Goal: Task Accomplishment & Management: Manage account settings

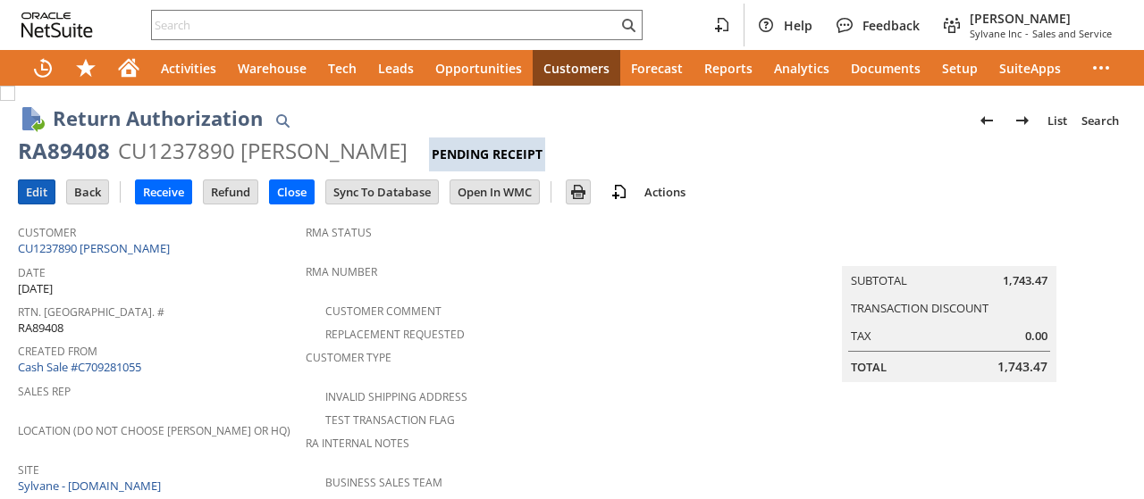
click at [41, 187] on input "Edit" at bounding box center [37, 191] width 36 height 23
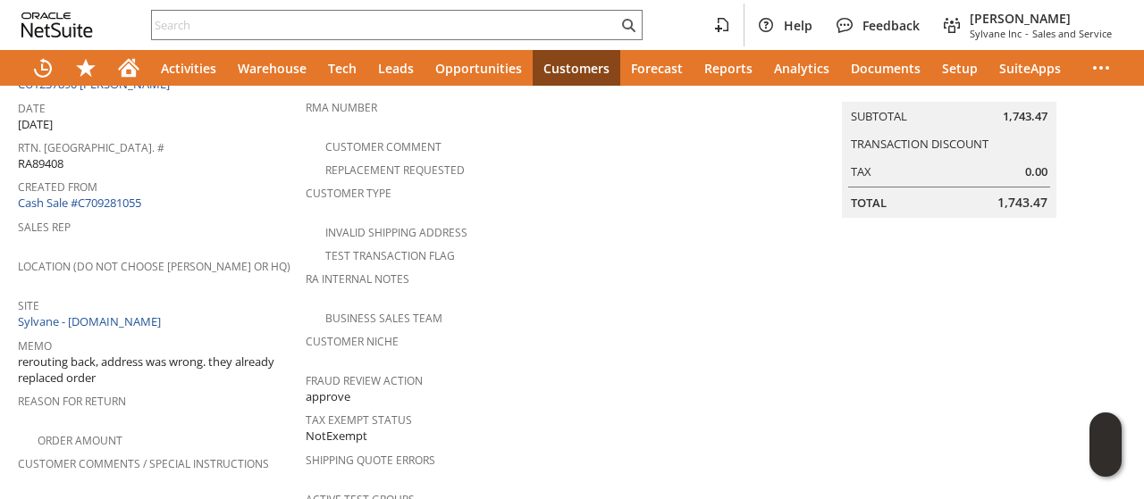
scroll to position [357, 0]
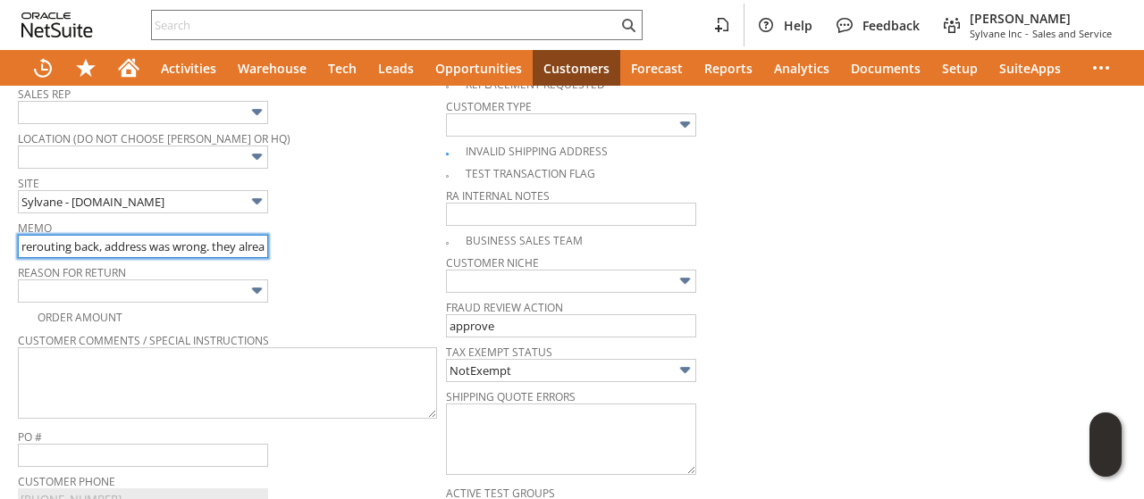
scroll to position [0, 101]
drag, startPoint x: 236, startPoint y: 240, endPoint x: 307, endPoint y: 240, distance: 71.5
click at [307, 240] on div "Memo rerouting back, address was wrong. they already replaced order" at bounding box center [227, 236] width 419 height 43
click at [226, 235] on input "rerouting back, address was wrong. they already replaced order" at bounding box center [143, 246] width 250 height 23
click at [147, 240] on input "rerouting back, address was wrong. they already replaced order" at bounding box center [143, 246] width 250 height 23
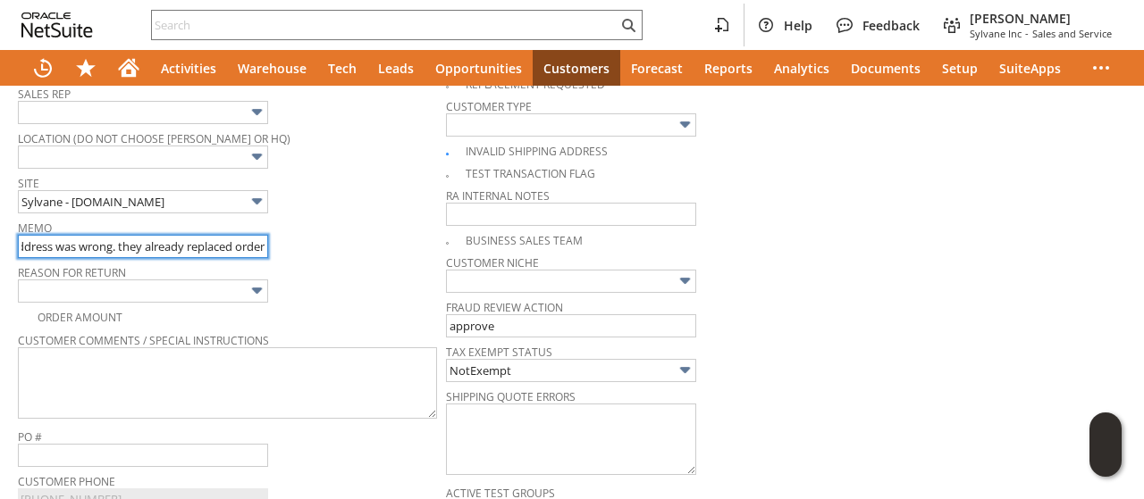
scroll to position [0, 0]
drag, startPoint x: 157, startPoint y: 240, endPoint x: 0, endPoint y: 241, distance: 157.2
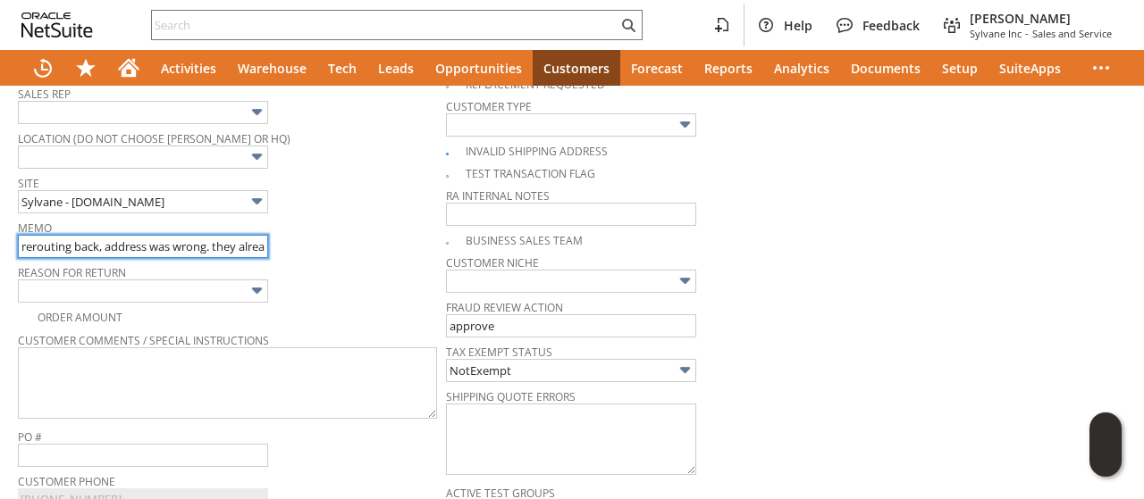
click at [20, 241] on input "rerouting back, address was wrong. they already replaced order" at bounding box center [143, 246] width 250 height 23
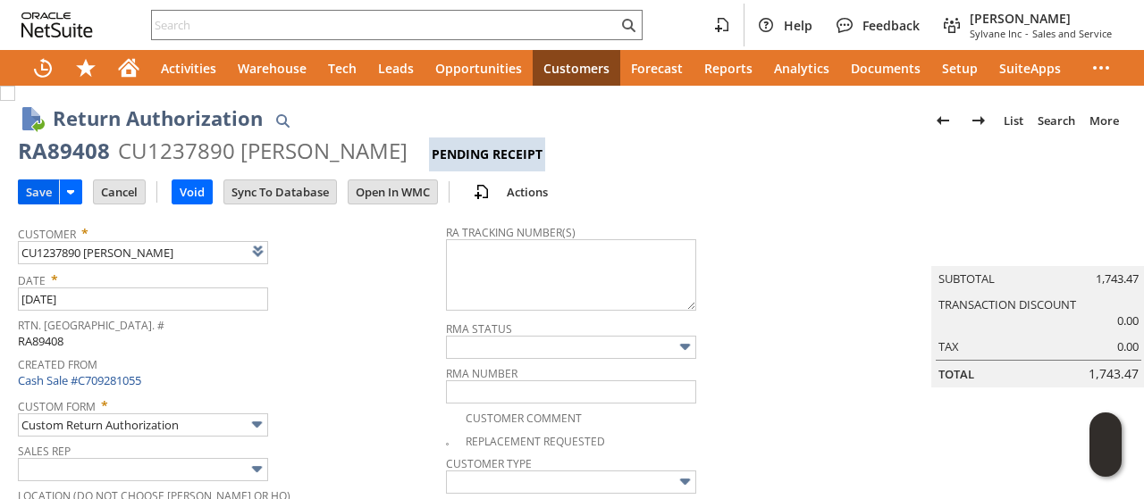
type input "update: one package could not be rerouted as it was smart post. wrong address s…"
click at [39, 189] on input "Save" at bounding box center [39, 191] width 40 height 23
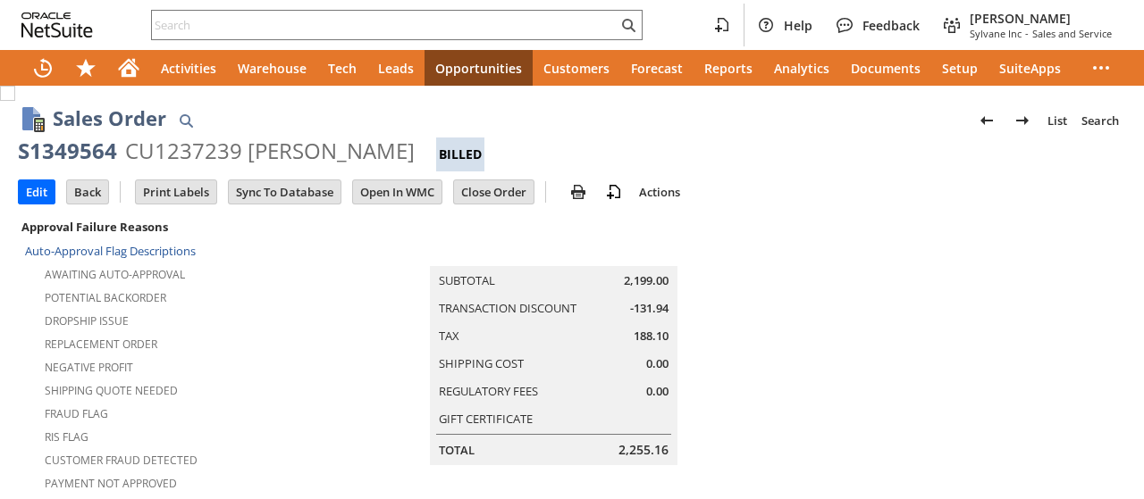
scroll to position [1429, 0]
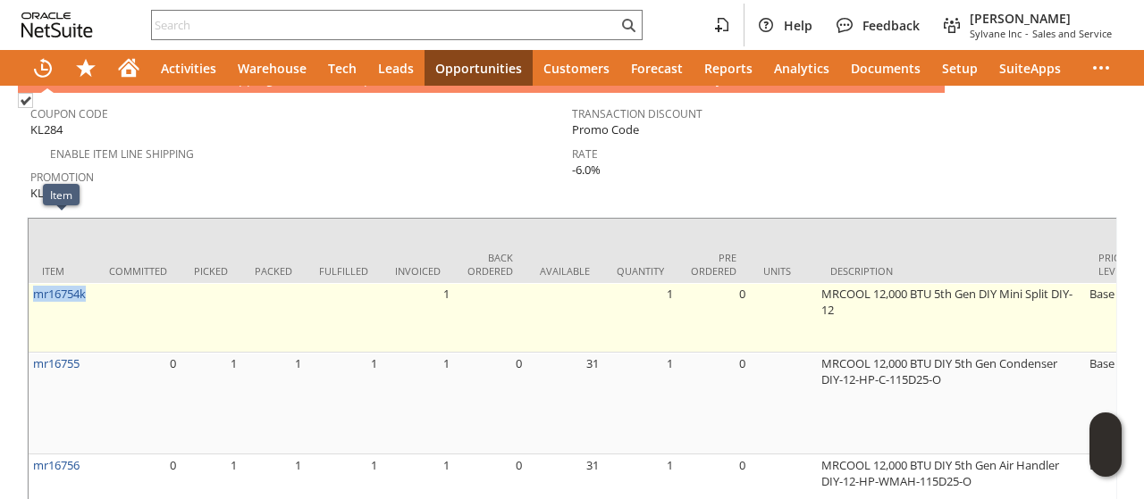
drag, startPoint x: 93, startPoint y: 231, endPoint x: 33, endPoint y: 237, distance: 60.1
click at [33, 283] on td "mr16754k" at bounding box center [62, 318] width 67 height 70
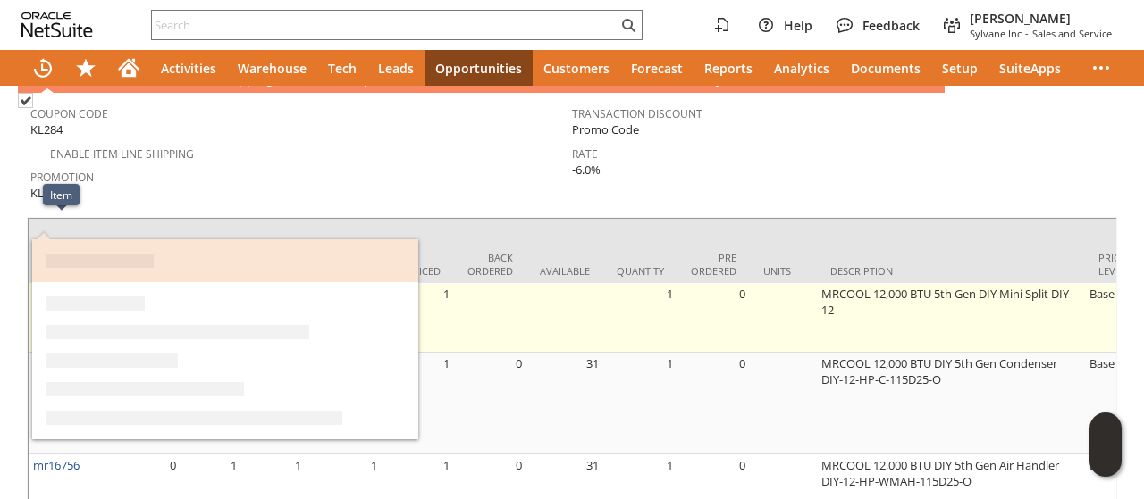
copy link "mr16754k"
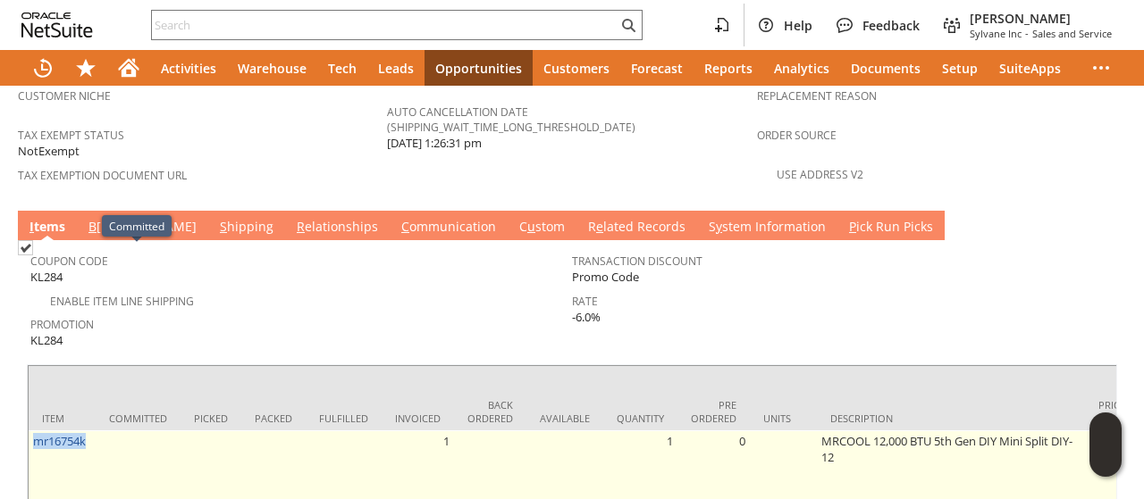
scroll to position [1220, 0]
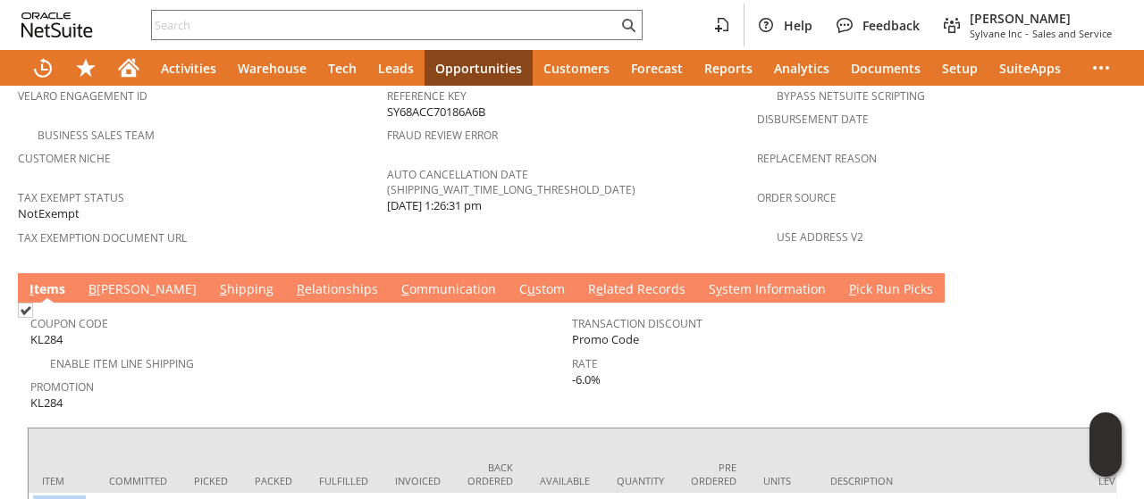
click at [215, 281] on link "S hipping" at bounding box center [246, 291] width 63 height 20
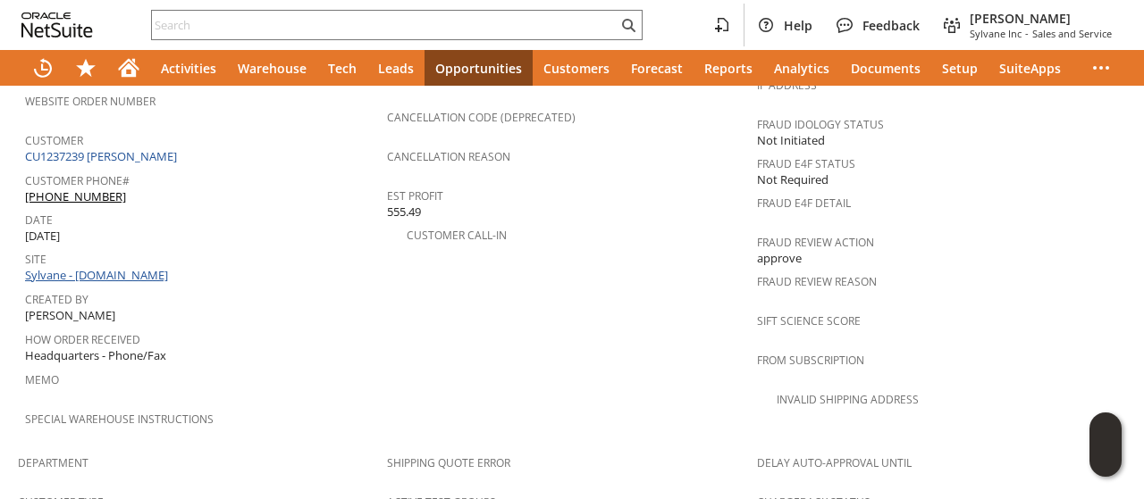
scroll to position [773, 0]
click at [135, 149] on link "CU1237239 [PERSON_NAME]" at bounding box center [103, 157] width 156 height 16
